Goal: Information Seeking & Learning: Find specific fact

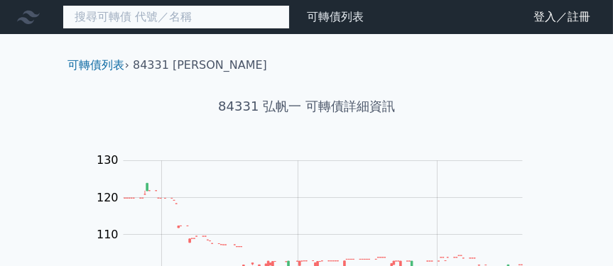
click at [228, 18] on input at bounding box center [176, 17] width 227 height 24
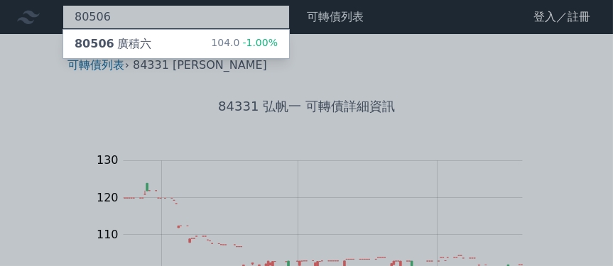
type input "80506"
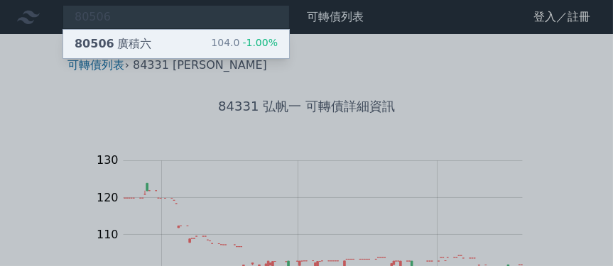
click at [206, 41] on div "80506 廣積六 104.0 -1.00%" at bounding box center [176, 44] width 226 height 28
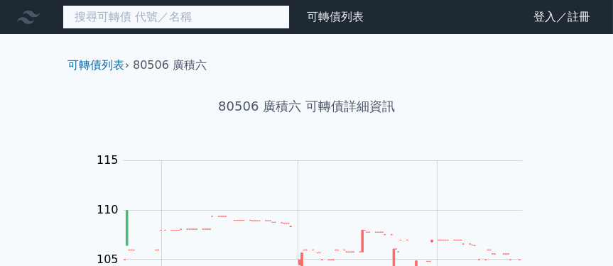
click at [242, 25] on input at bounding box center [176, 17] width 227 height 24
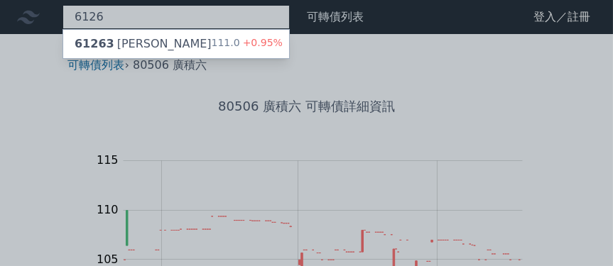
type input "6126"
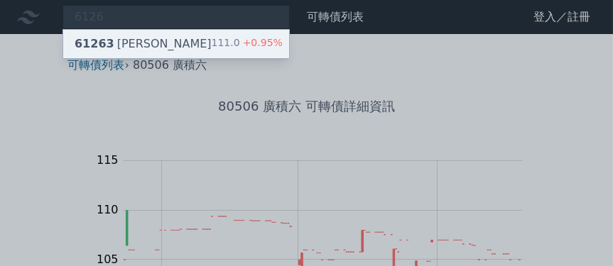
click at [202, 41] on div "61263 信音三 111.0 +0.95%" at bounding box center [176, 44] width 226 height 28
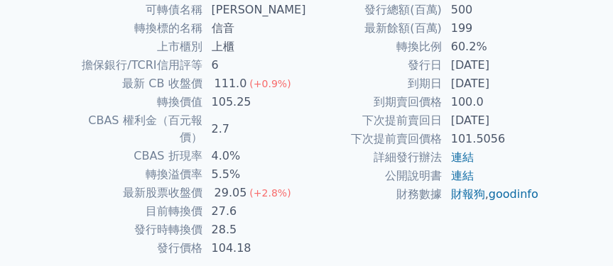
scroll to position [355, 0]
click at [222, 146] on td "4.0%" at bounding box center [255, 155] width 104 height 18
drag, startPoint x: 219, startPoint y: 195, endPoint x: 246, endPoint y: 203, distance: 27.9
click at [246, 203] on tbody "可轉債名稱 信音三 轉換標的名稱 信音 上市櫃別 上櫃 擔保銀行/TCRI信用評等 6 最新 CB 收盤價 111.0 (+0.9%) 轉換價值 105.25…" at bounding box center [190, 128] width 233 height 257
copy td "27.6"
